Goal: Transaction & Acquisition: Purchase product/service

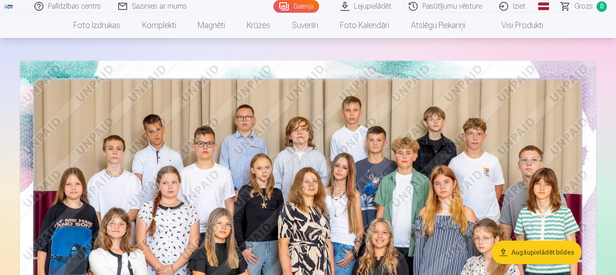
scroll to position [38, 0]
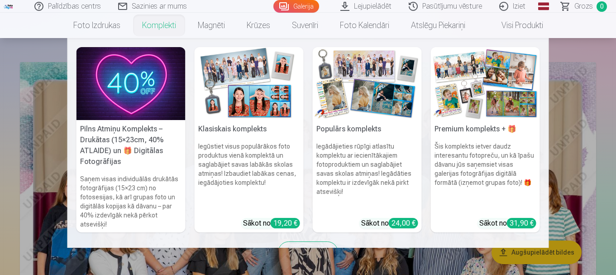
click at [121, 128] on h5 "Pilns Atmiņu Komplekts – Drukātas (15×23cm, 40% ATLAIDE) un 🎁 Digitālas Fotogrā…" at bounding box center [130, 145] width 109 height 51
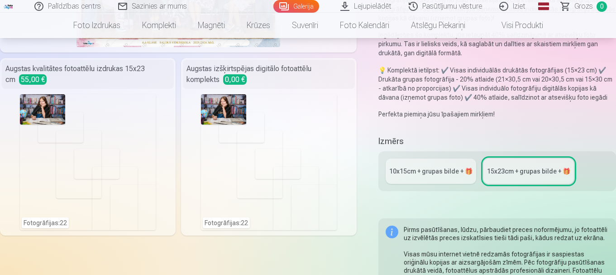
scroll to position [196, 0]
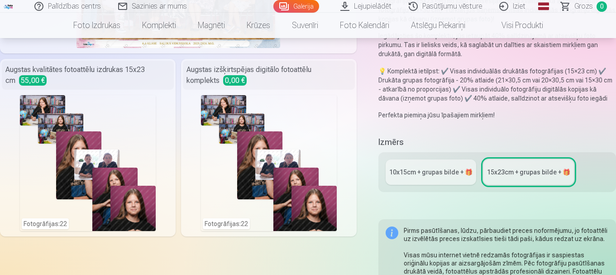
click at [422, 170] on div "10x15сm + grupas bilde + 🎁" at bounding box center [430, 171] width 83 height 9
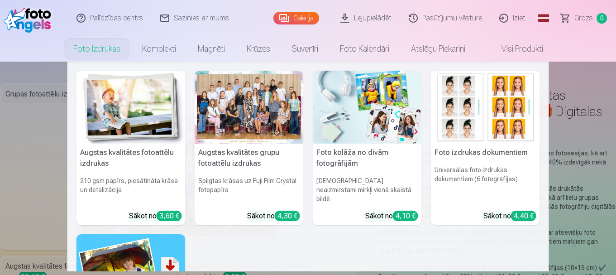
click at [0, 164] on nav "Augstas kvalitātes fotoattēlu izdrukas 210 gsm papīrs, piesātināta krāsa un det…" at bounding box center [308, 167] width 616 height 210
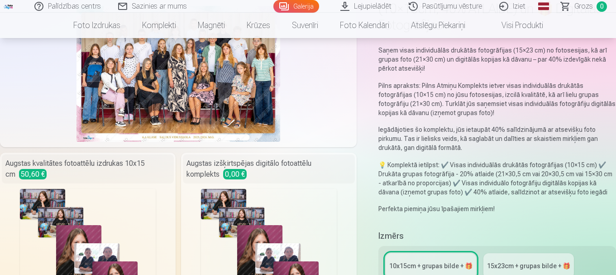
scroll to position [42, 0]
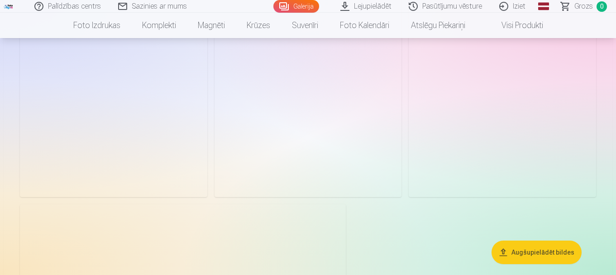
scroll to position [3113, 0]
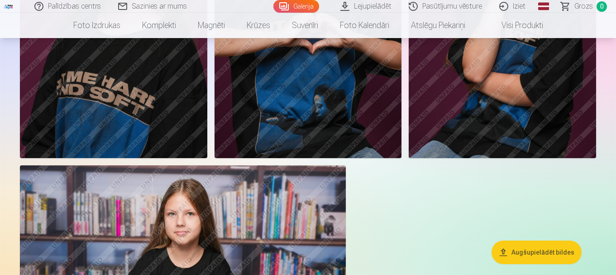
click at [219, 204] on img at bounding box center [183, 273] width 326 height 217
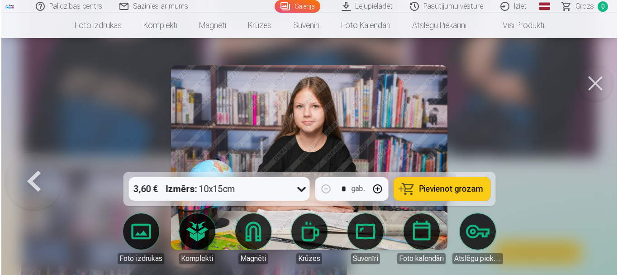
scroll to position [3125, 0]
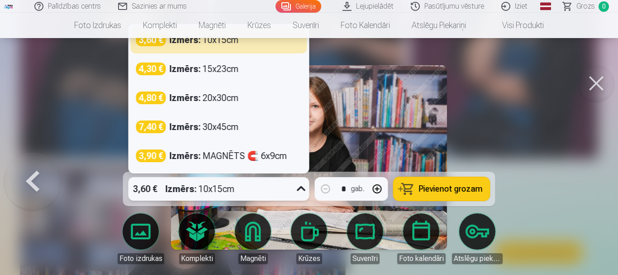
click at [259, 192] on div "3,60 € Izmērs : 10x15cm" at bounding box center [211, 189] width 164 height 24
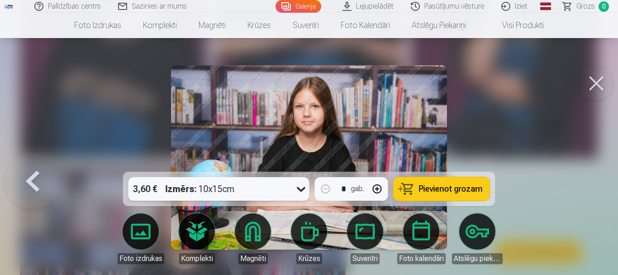
click at [264, 183] on div "3,60 € Izmērs : 10x15cm" at bounding box center [211, 189] width 164 height 24
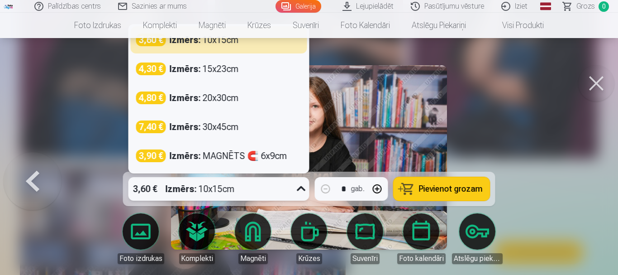
click at [264, 183] on div "3,60 € Izmērs : 10x15cm" at bounding box center [211, 189] width 164 height 24
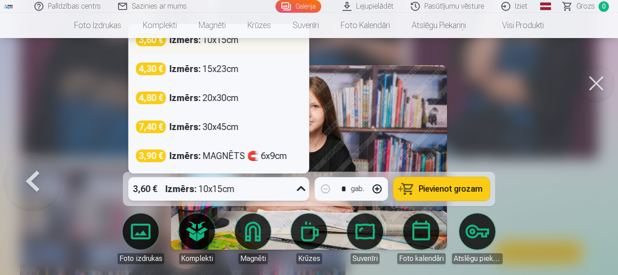
click at [219, 42] on div "Izmērs : 10x15cm" at bounding box center [204, 39] width 69 height 13
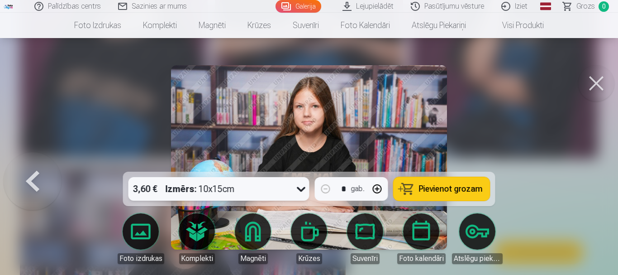
click at [448, 187] on span "Pievienot grozam" at bounding box center [451, 189] width 64 height 8
click at [31, 162] on button at bounding box center [33, 157] width 58 height 10
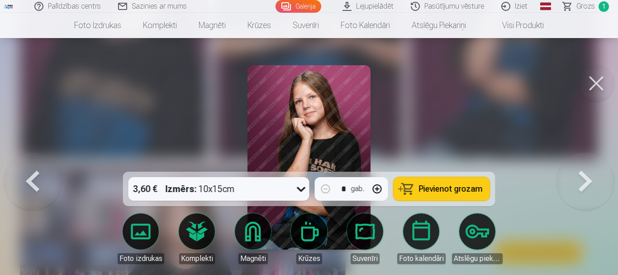
click at [31, 162] on button at bounding box center [33, 157] width 58 height 10
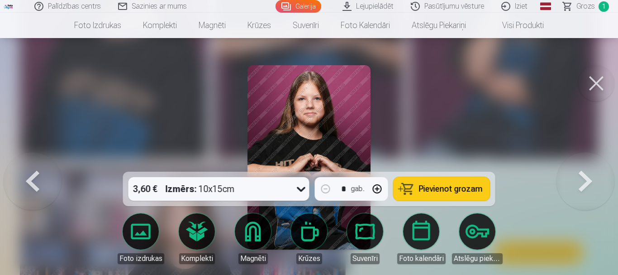
click at [31, 162] on button at bounding box center [33, 157] width 58 height 10
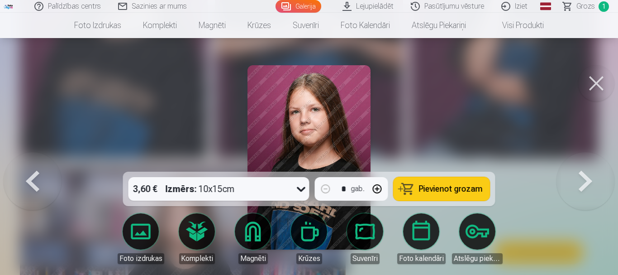
click at [30, 162] on button at bounding box center [33, 157] width 58 height 10
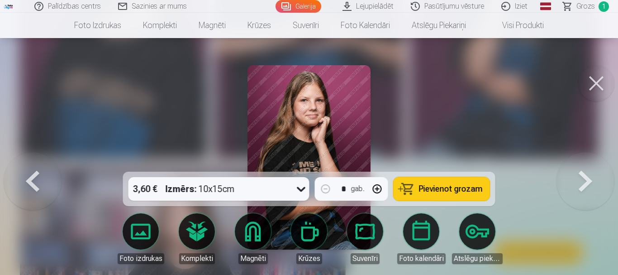
click at [438, 195] on button "Pievienot grozam" at bounding box center [442, 189] width 96 height 24
click at [34, 162] on button at bounding box center [33, 157] width 58 height 10
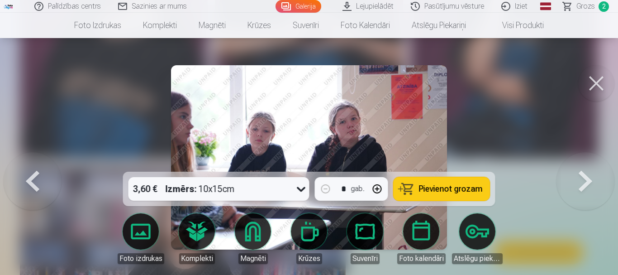
click at [34, 162] on button at bounding box center [33, 157] width 58 height 10
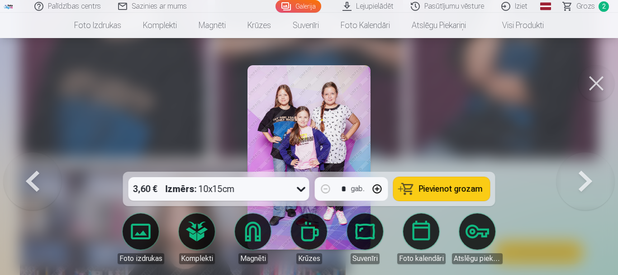
click at [257, 194] on div "3,60 € Izmērs : 10x15cm" at bounding box center [211, 189] width 164 height 24
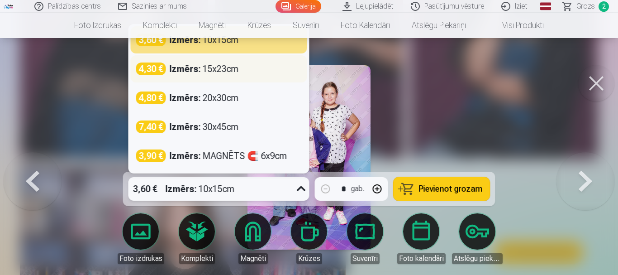
click at [255, 68] on div "4,30 € Izmērs : 15x23cm" at bounding box center [219, 68] width 166 height 13
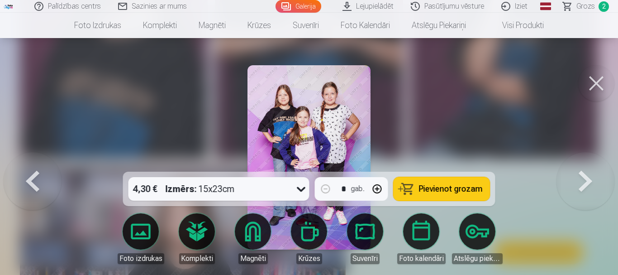
click at [447, 193] on span "Pievienot grozam" at bounding box center [451, 189] width 64 height 8
click at [33, 162] on button at bounding box center [33, 157] width 58 height 10
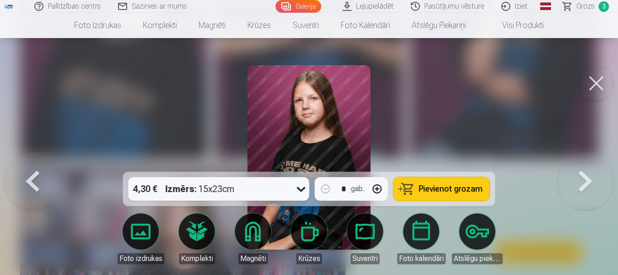
click at [33, 162] on button at bounding box center [33, 157] width 58 height 10
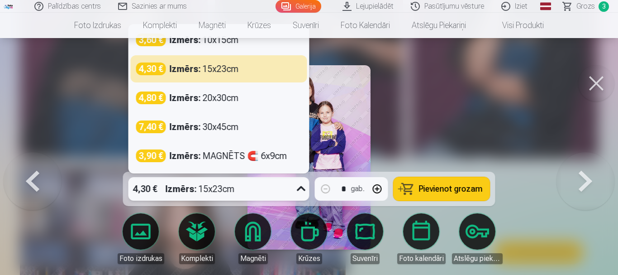
click at [261, 181] on div "4,30 € Izmērs : 15x23cm" at bounding box center [211, 189] width 164 height 24
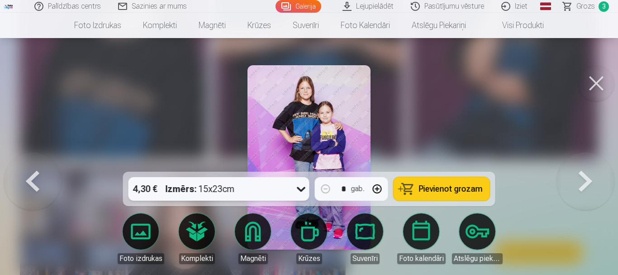
click at [459, 187] on span "Pievienot grozam" at bounding box center [451, 189] width 64 height 8
click at [34, 162] on button at bounding box center [33, 157] width 58 height 10
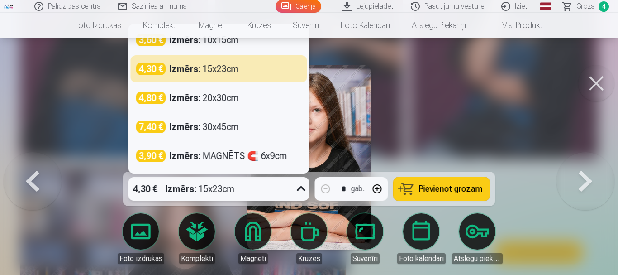
click at [233, 195] on div "Izmērs : 15x23cm" at bounding box center [200, 189] width 69 height 24
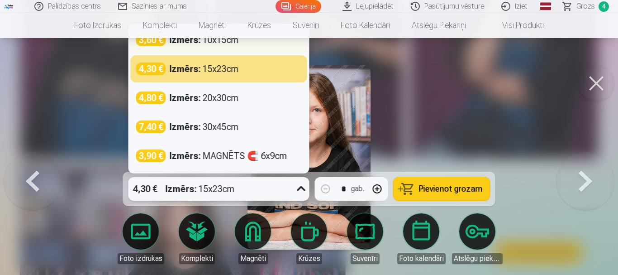
click at [271, 49] on div "3,60 € Izmērs : 10x15cm" at bounding box center [219, 39] width 176 height 27
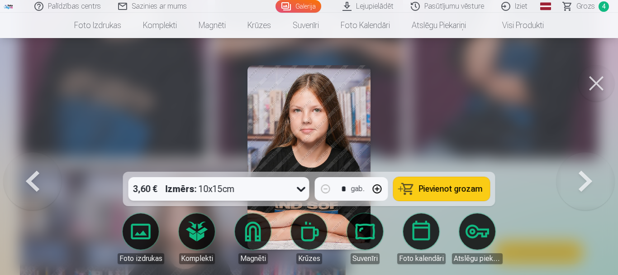
click at [24, 162] on button at bounding box center [33, 157] width 58 height 10
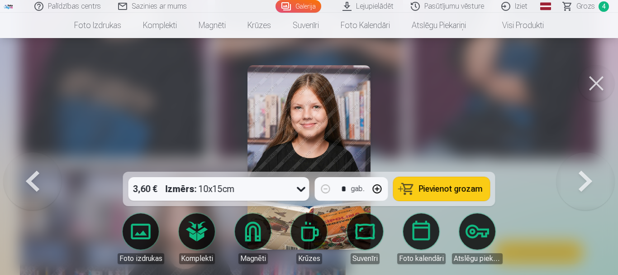
click at [24, 162] on button at bounding box center [33, 157] width 58 height 10
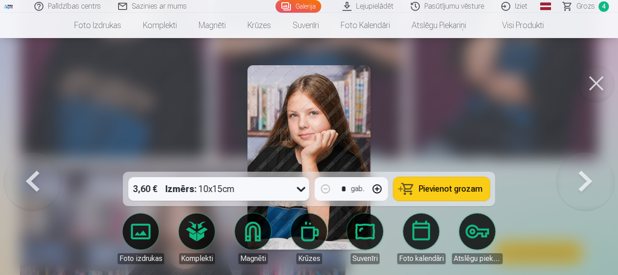
click at [453, 191] on span "Pievienot grozam" at bounding box center [451, 189] width 64 height 8
click at [43, 162] on button at bounding box center [33, 157] width 58 height 10
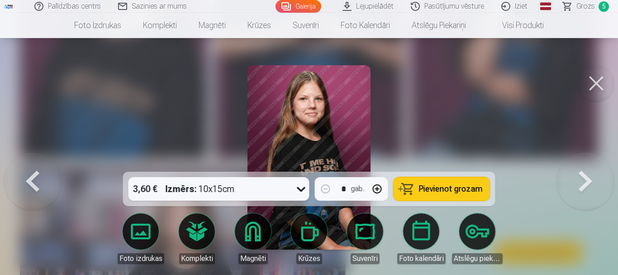
click at [421, 190] on span "Pievienot grozam" at bounding box center [451, 189] width 64 height 8
click at [44, 162] on button at bounding box center [33, 157] width 58 height 10
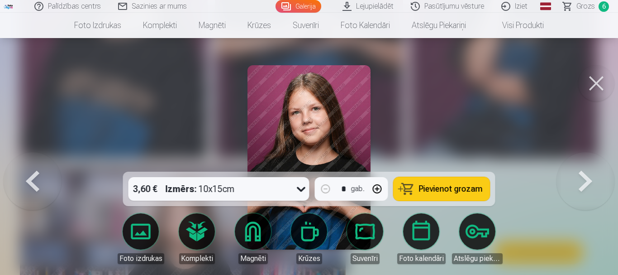
click at [44, 162] on button at bounding box center [33, 157] width 58 height 10
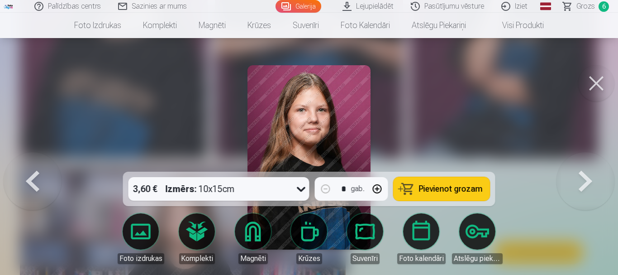
click at [415, 181] on button "Pievienot grozam" at bounding box center [442, 189] width 96 height 24
click at [37, 162] on button at bounding box center [33, 157] width 58 height 10
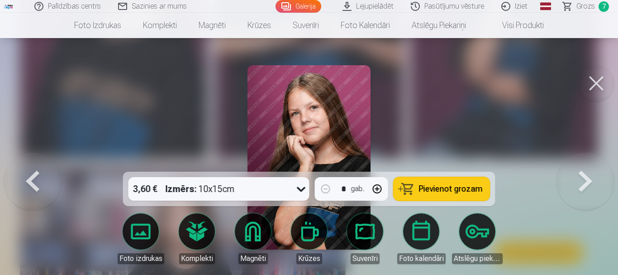
click at [579, 162] on button at bounding box center [586, 157] width 58 height 10
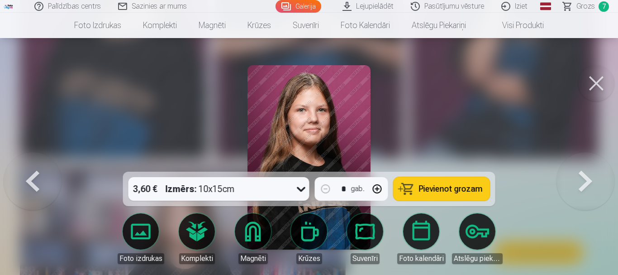
click at [579, 162] on button at bounding box center [586, 157] width 58 height 10
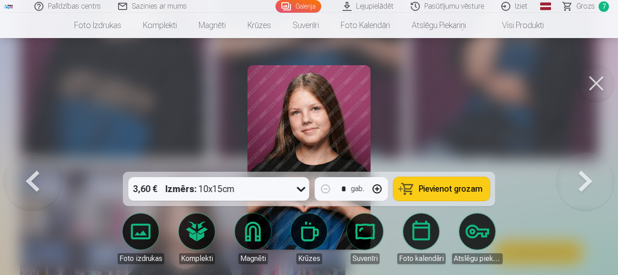
click at [462, 190] on span "Pievienot grozam" at bounding box center [451, 189] width 64 height 8
click at [23, 162] on button at bounding box center [33, 157] width 58 height 10
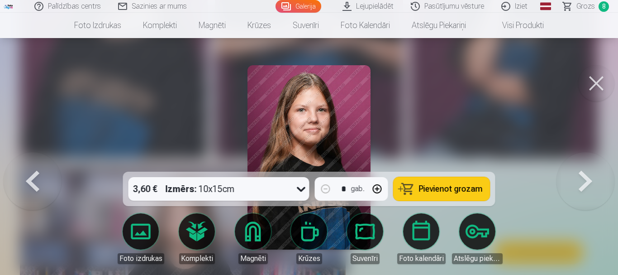
click at [23, 162] on button at bounding box center [33, 157] width 58 height 10
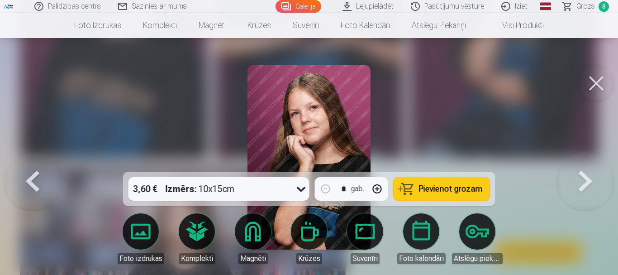
click at [23, 162] on button at bounding box center [33, 157] width 58 height 10
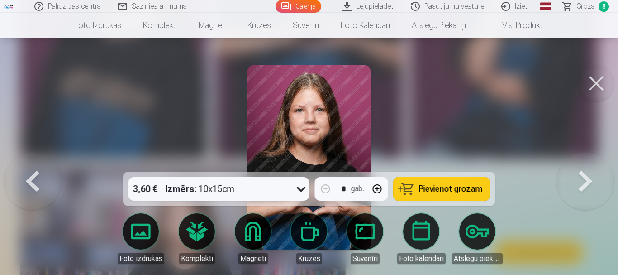
click at [578, 162] on button at bounding box center [586, 157] width 58 height 10
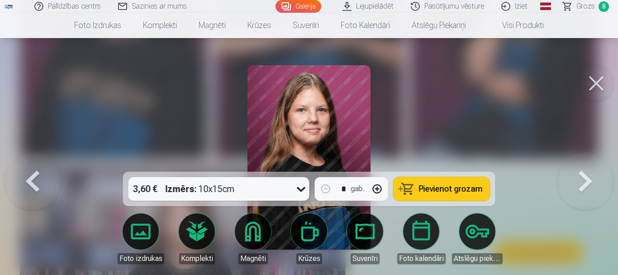
click at [578, 162] on button at bounding box center [586, 157] width 58 height 10
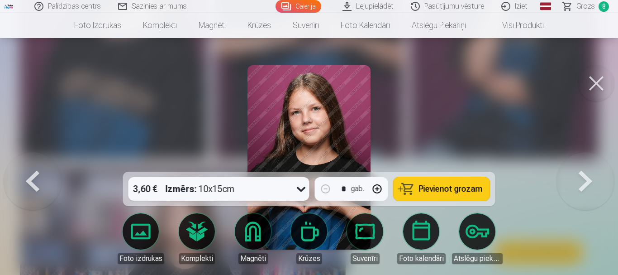
click at [38, 162] on button at bounding box center [33, 157] width 58 height 10
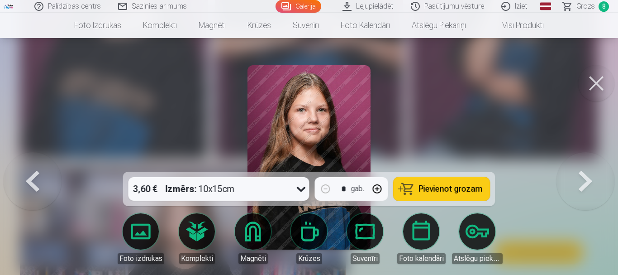
click at [38, 162] on button at bounding box center [33, 157] width 58 height 10
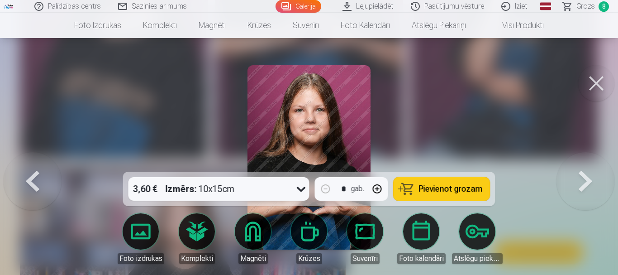
click at [38, 162] on button at bounding box center [33, 157] width 58 height 10
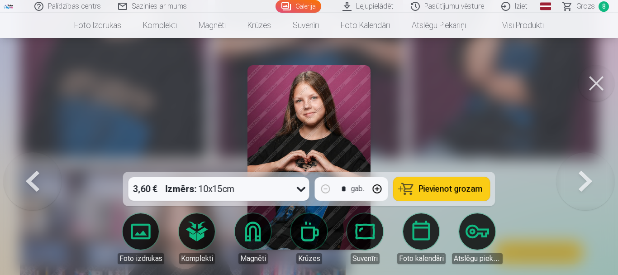
click at [30, 162] on button at bounding box center [33, 157] width 58 height 10
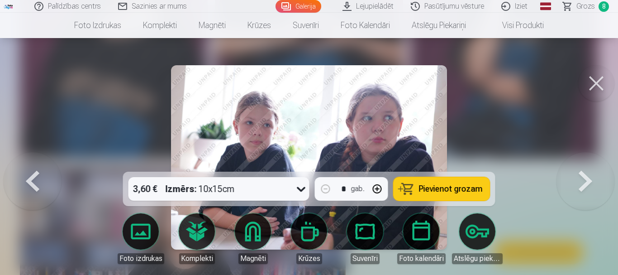
click at [30, 162] on button at bounding box center [33, 157] width 58 height 10
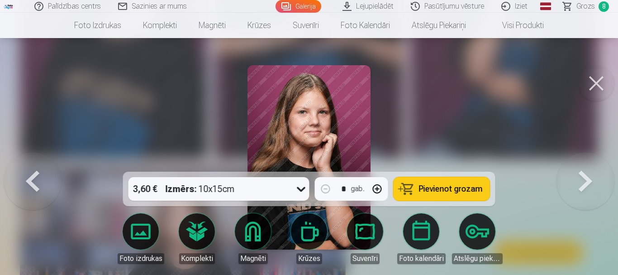
click at [448, 181] on button "Pievienot grozam" at bounding box center [442, 189] width 96 height 24
click at [40, 162] on button at bounding box center [33, 157] width 58 height 10
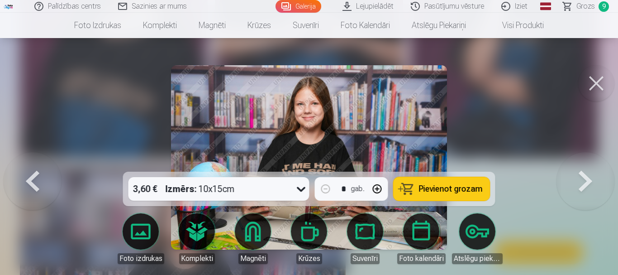
click at [40, 162] on button at bounding box center [33, 157] width 58 height 10
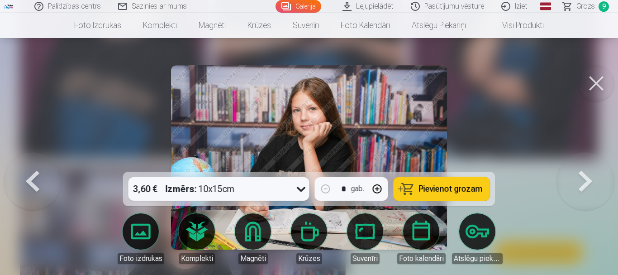
click at [449, 188] on span "Pievienot grozam" at bounding box center [451, 189] width 64 height 8
click at [33, 162] on button at bounding box center [33, 157] width 58 height 10
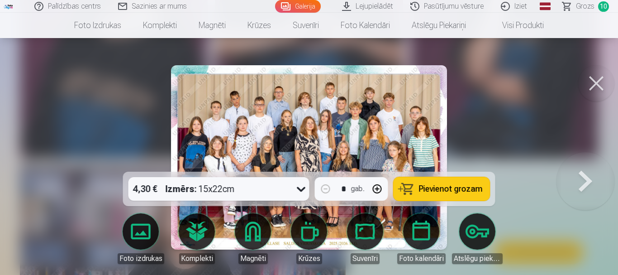
click at [226, 190] on div "Izmērs : 15x22cm" at bounding box center [200, 189] width 69 height 24
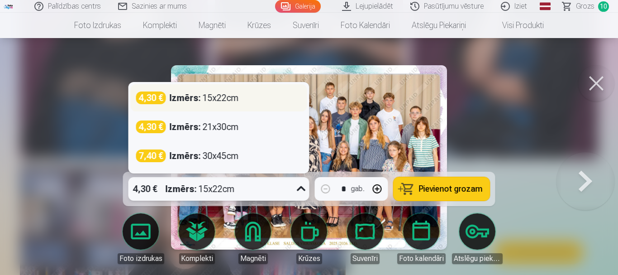
click at [219, 102] on div "Izmērs : 15x22cm" at bounding box center [204, 97] width 69 height 13
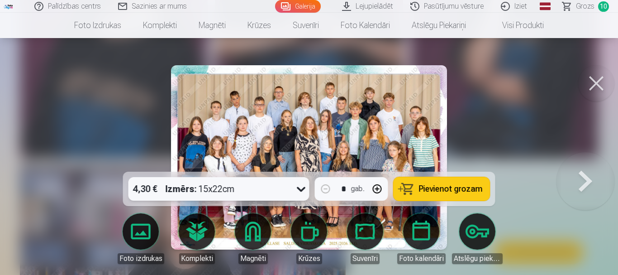
click at [271, 190] on div "4,30 € Izmērs : 15x22cm" at bounding box center [211, 189] width 164 height 24
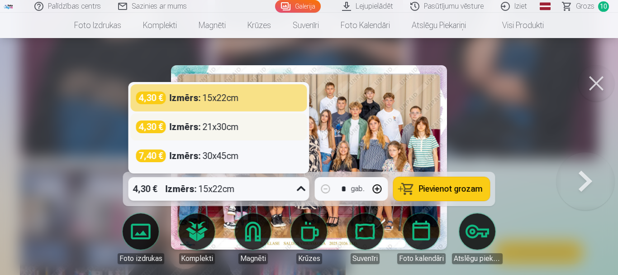
click at [274, 120] on div "4,30 € Izmērs : 21x30cm" at bounding box center [219, 126] width 176 height 27
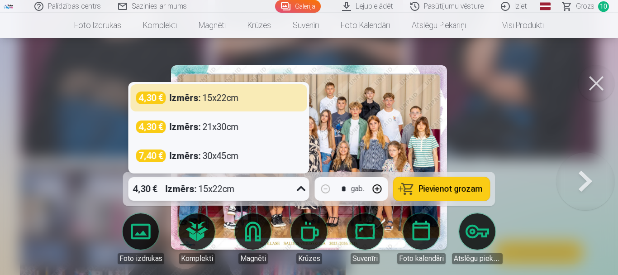
click at [256, 186] on div "4,30 € Izmērs : 15x22cm" at bounding box center [211, 189] width 164 height 24
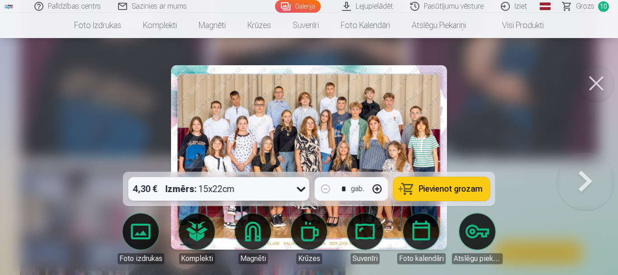
click at [256, 186] on div "4,30 € Izmērs : 15x22cm" at bounding box center [211, 189] width 164 height 24
click at [451, 189] on span "Pievienot grozam" at bounding box center [451, 189] width 64 height 8
click at [57, 156] on div at bounding box center [309, 137] width 618 height 275
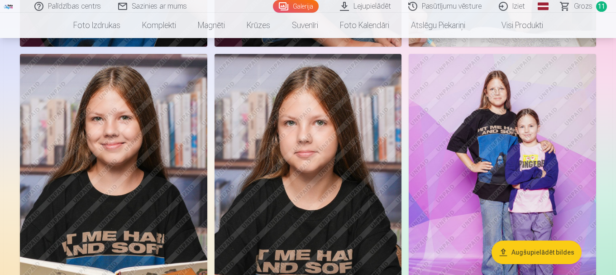
scroll to position [1941, 0]
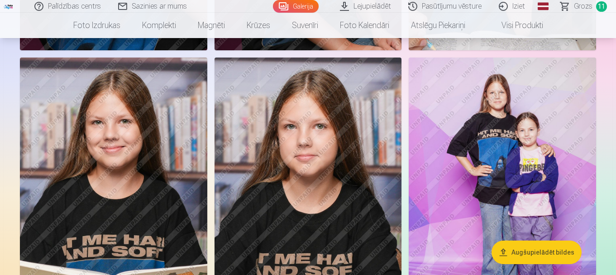
click at [531, 174] on img at bounding box center [502, 197] width 187 height 281
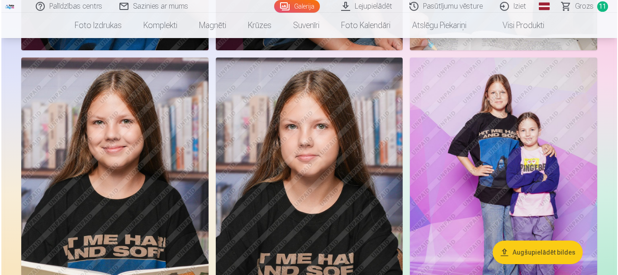
scroll to position [1947, 0]
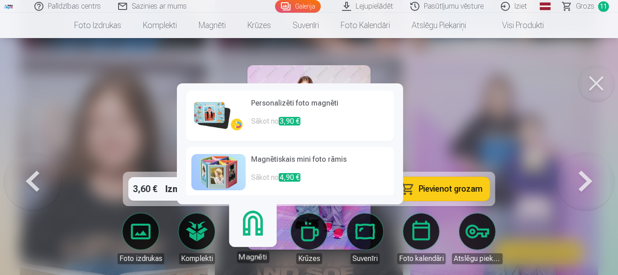
click at [260, 234] on link "Magnēti" at bounding box center [253, 235] width 56 height 56
click at [281, 109] on h6 "Personalizēti foto magnēti" at bounding box center [320, 107] width 138 height 18
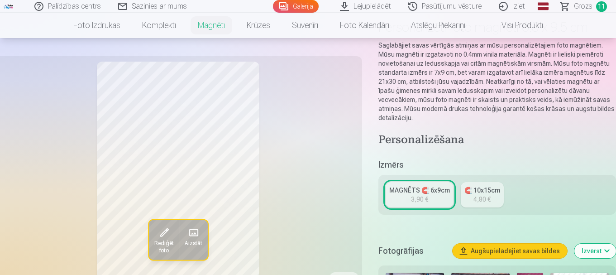
scroll to position [70, 0]
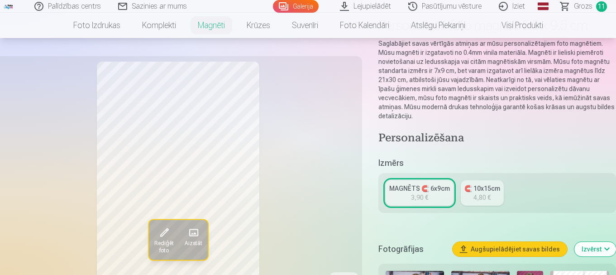
click at [427, 193] on div "3,90 €" at bounding box center [419, 197] width 17 height 9
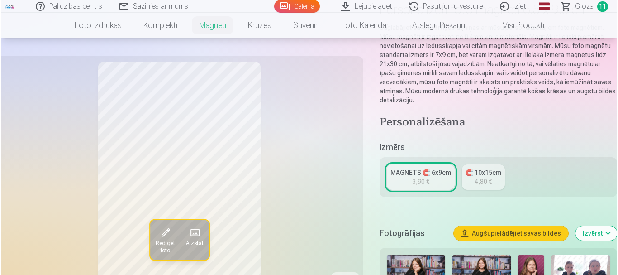
scroll to position [89, 0]
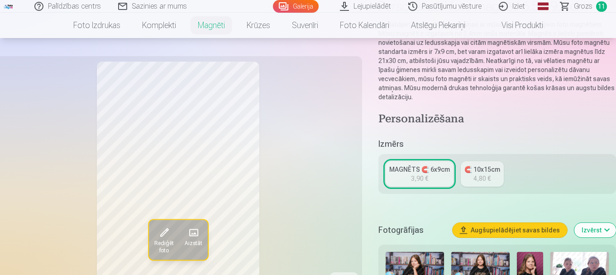
click at [162, 240] on span "Rediģēt foto" at bounding box center [163, 247] width 19 height 14
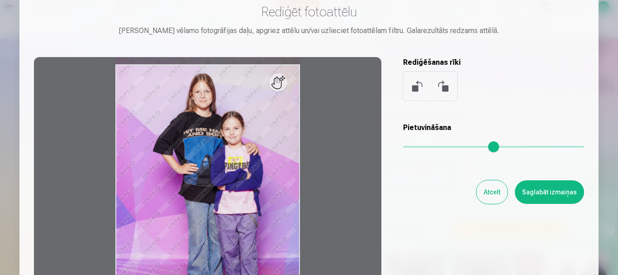
scroll to position [45, 0]
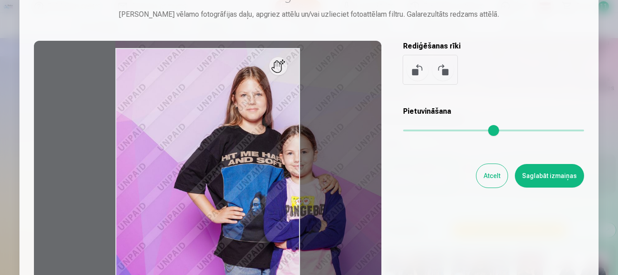
drag, startPoint x: 408, startPoint y: 129, endPoint x: 441, endPoint y: 132, distance: 33.1
click at [442, 131] on input "range" at bounding box center [493, 130] width 181 height 2
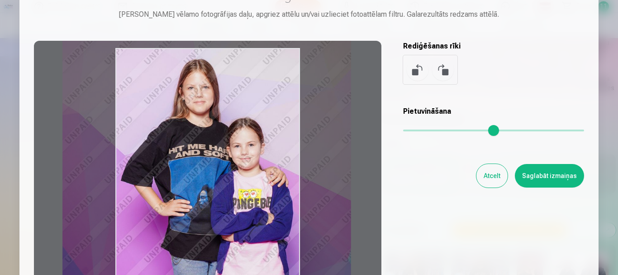
drag, startPoint x: 316, startPoint y: 166, endPoint x: 263, endPoint y: 158, distance: 53.4
click at [263, 158] on div at bounding box center [208, 183] width 348 height 284
type input "***"
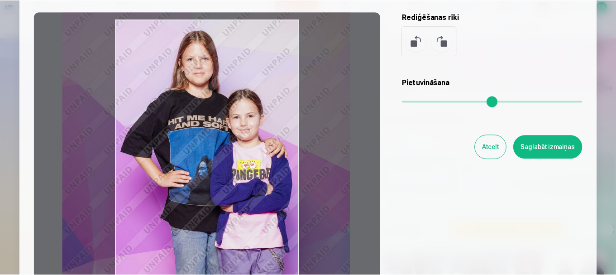
scroll to position [74, 0]
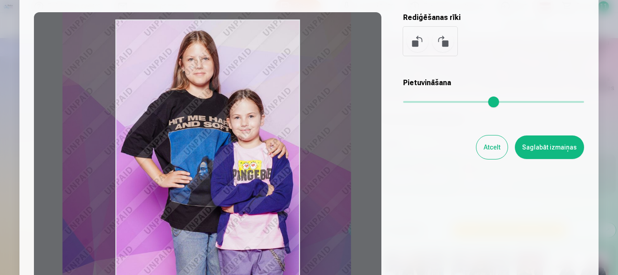
click at [530, 148] on button "Saglabāt izmaiņas" at bounding box center [549, 147] width 69 height 24
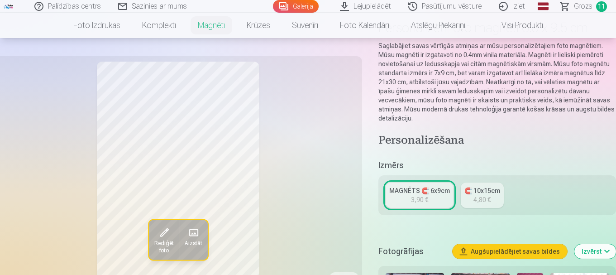
scroll to position [73, 0]
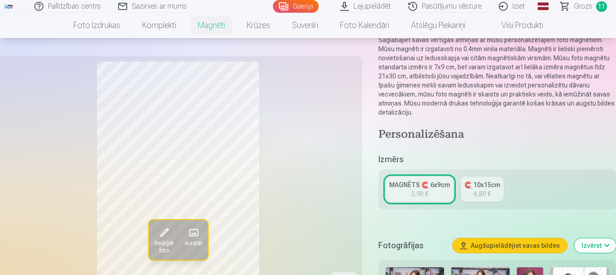
click at [419, 180] on div "MAGNĒTS 🧲 6x9cm" at bounding box center [419, 184] width 61 height 9
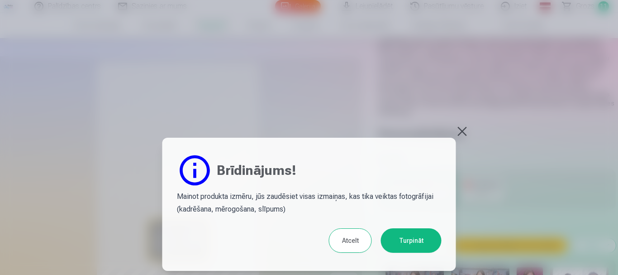
click at [462, 133] on button at bounding box center [462, 131] width 13 height 13
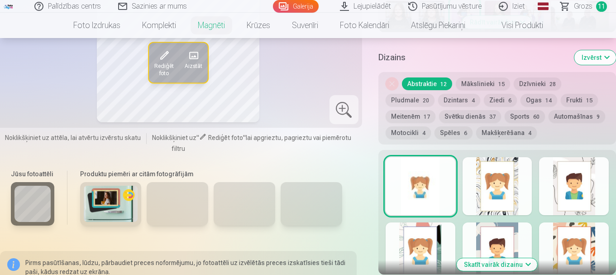
scroll to position [415, 0]
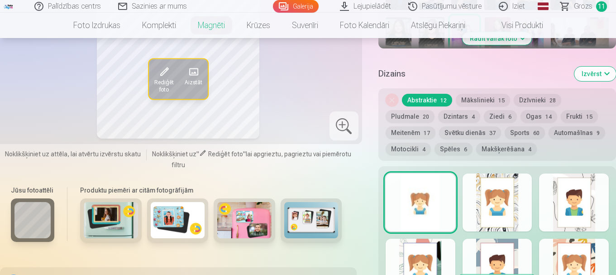
click at [599, 67] on button "Izvērst" at bounding box center [595, 74] width 42 height 14
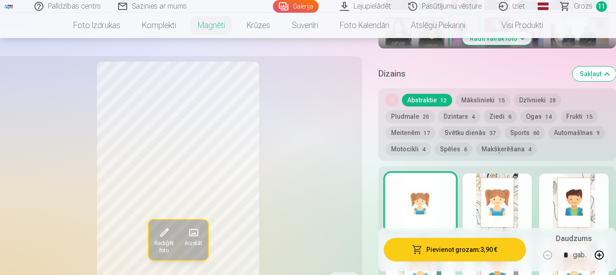
click at [599, 67] on button "Sakļaut" at bounding box center [593, 74] width 43 height 14
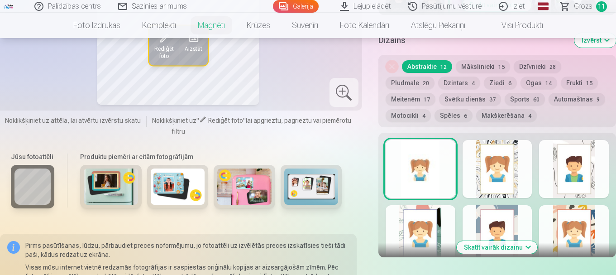
scroll to position [449, 0]
click at [504, 240] on button "Skatīt vairāk dizainu" at bounding box center [497, 246] width 81 height 13
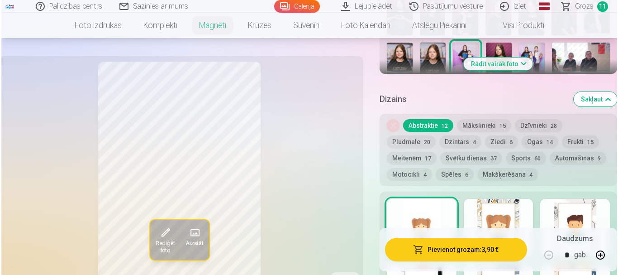
scroll to position [395, 0]
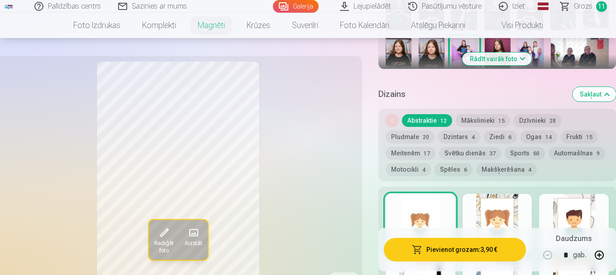
click at [474, 248] on button "Pievienot grozam : 3,90 €" at bounding box center [455, 250] width 142 height 24
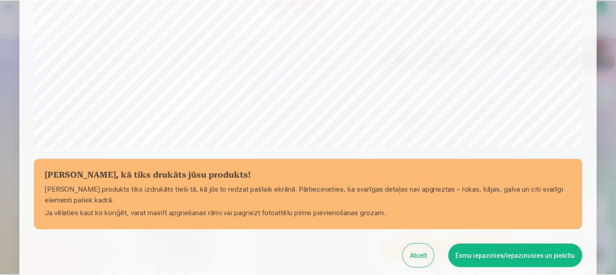
scroll to position [326, 0]
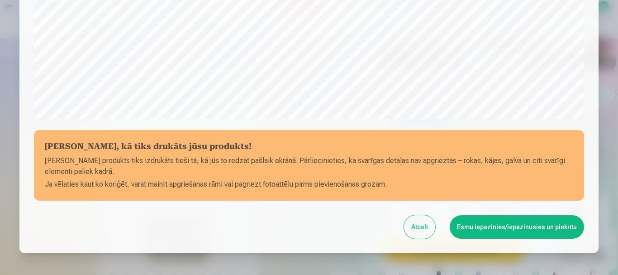
click at [421, 227] on button "Atcelt" at bounding box center [419, 227] width 31 height 24
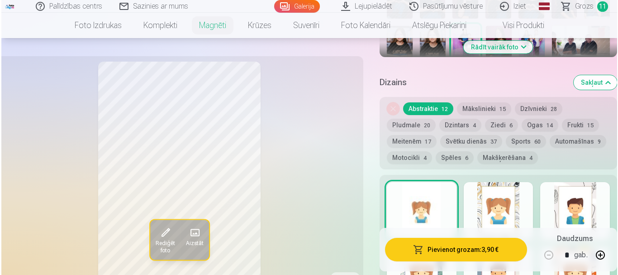
scroll to position [406, 0]
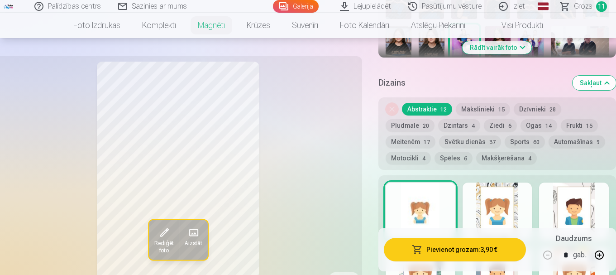
click at [464, 250] on button "Pievienot grozam : 3,90 €" at bounding box center [455, 250] width 142 height 24
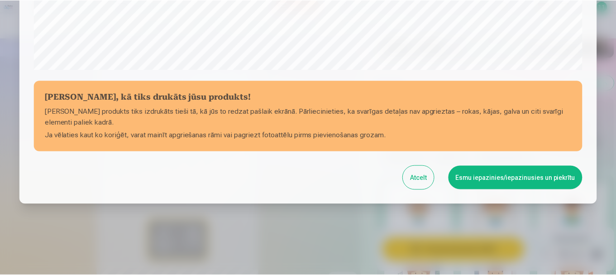
scroll to position [377, 0]
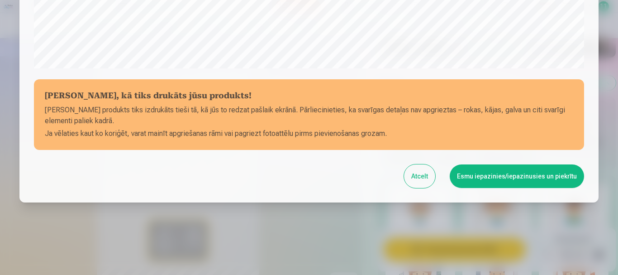
click at [538, 177] on button "Esmu iepazinies/iepazinusies un piekrītu" at bounding box center [517, 176] width 134 height 24
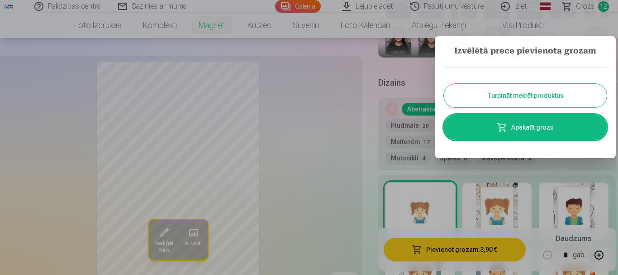
click at [534, 125] on link "Apskatīt grozu" at bounding box center [525, 126] width 163 height 25
